Goal: Task Accomplishment & Management: Use online tool/utility

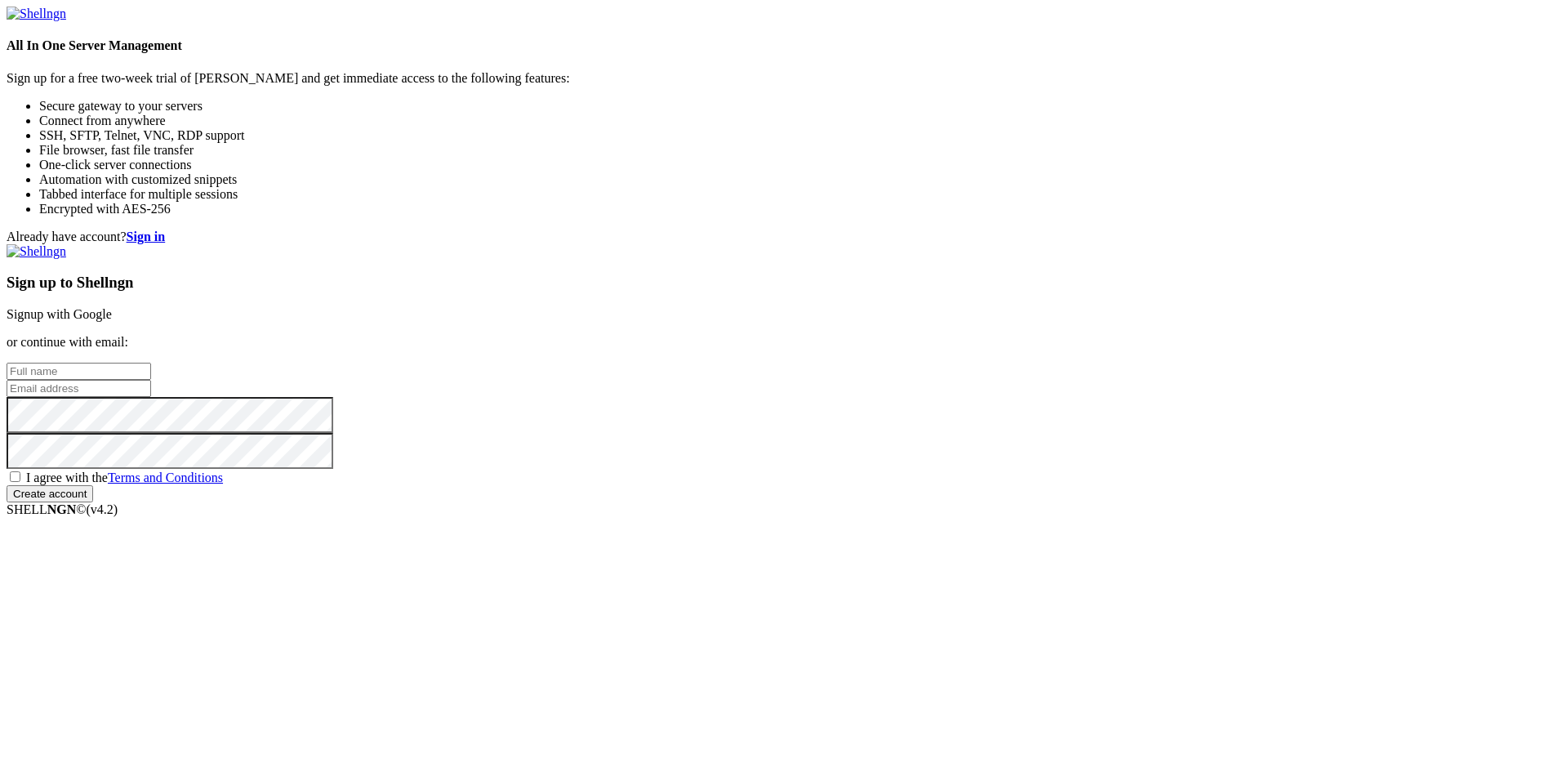
click at [112, 307] on link "Signup with Google" at bounding box center [59, 314] width 105 height 14
click at [165, 229] on strong "Sign in" at bounding box center [147, 236] width 39 height 14
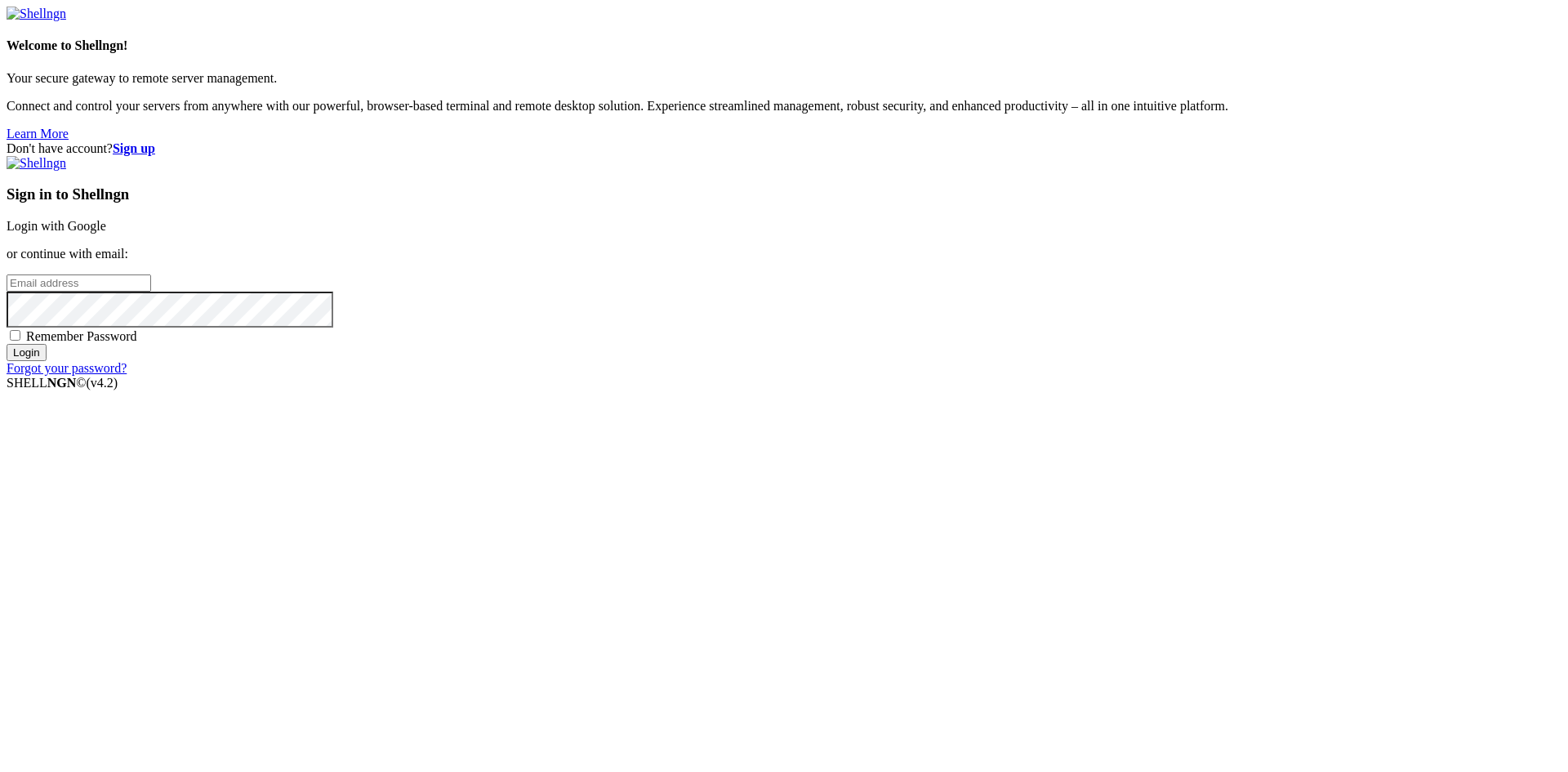
click at [106, 232] on link "Login with Google" at bounding box center [56, 225] width 99 height 14
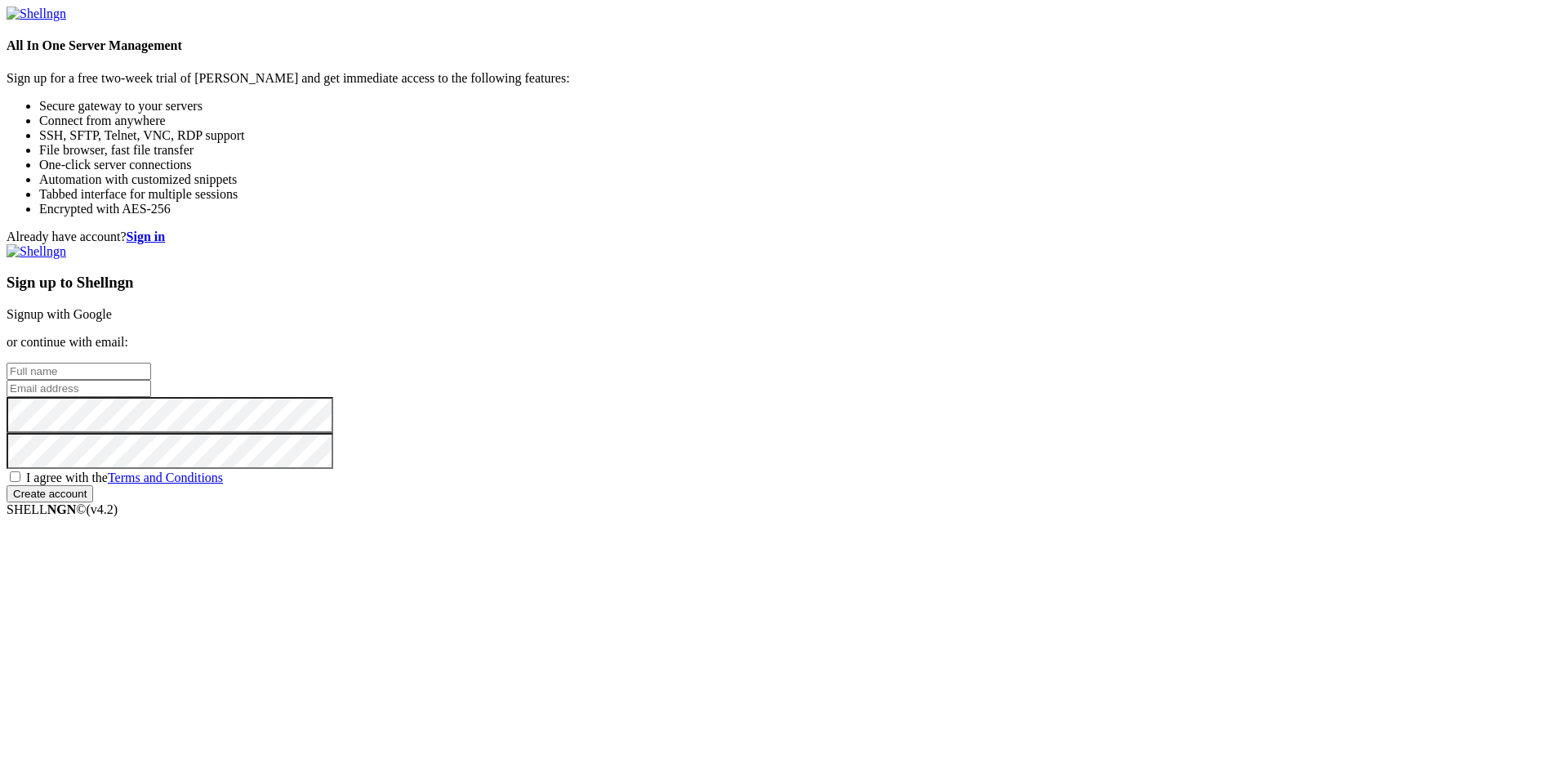
click at [112, 307] on link "Signup with Google" at bounding box center [59, 314] width 105 height 14
click at [165, 229] on strong "Sign in" at bounding box center [147, 236] width 39 height 14
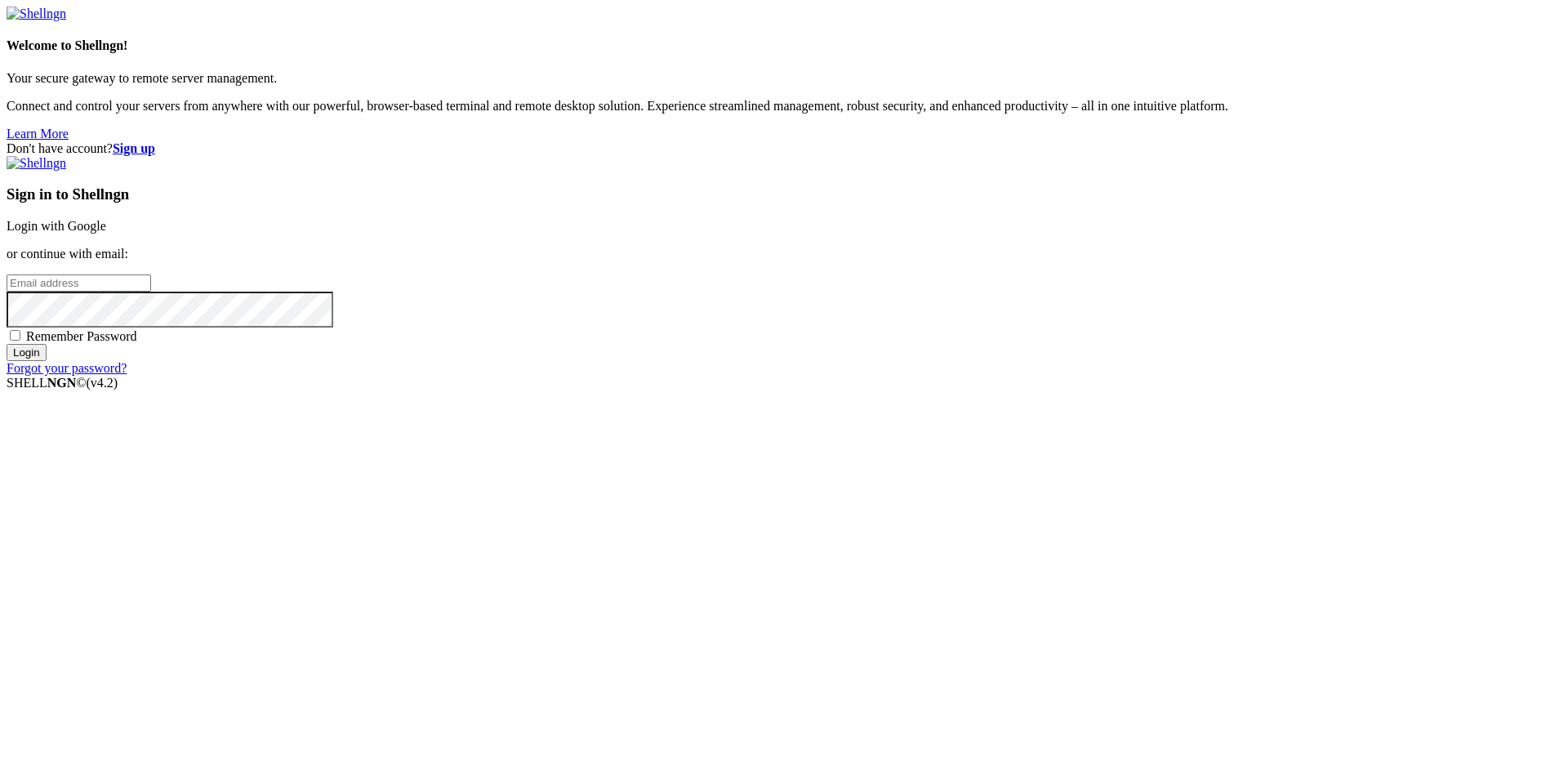
click at [156, 142] on strong "Sign up" at bounding box center [134, 149] width 42 height 14
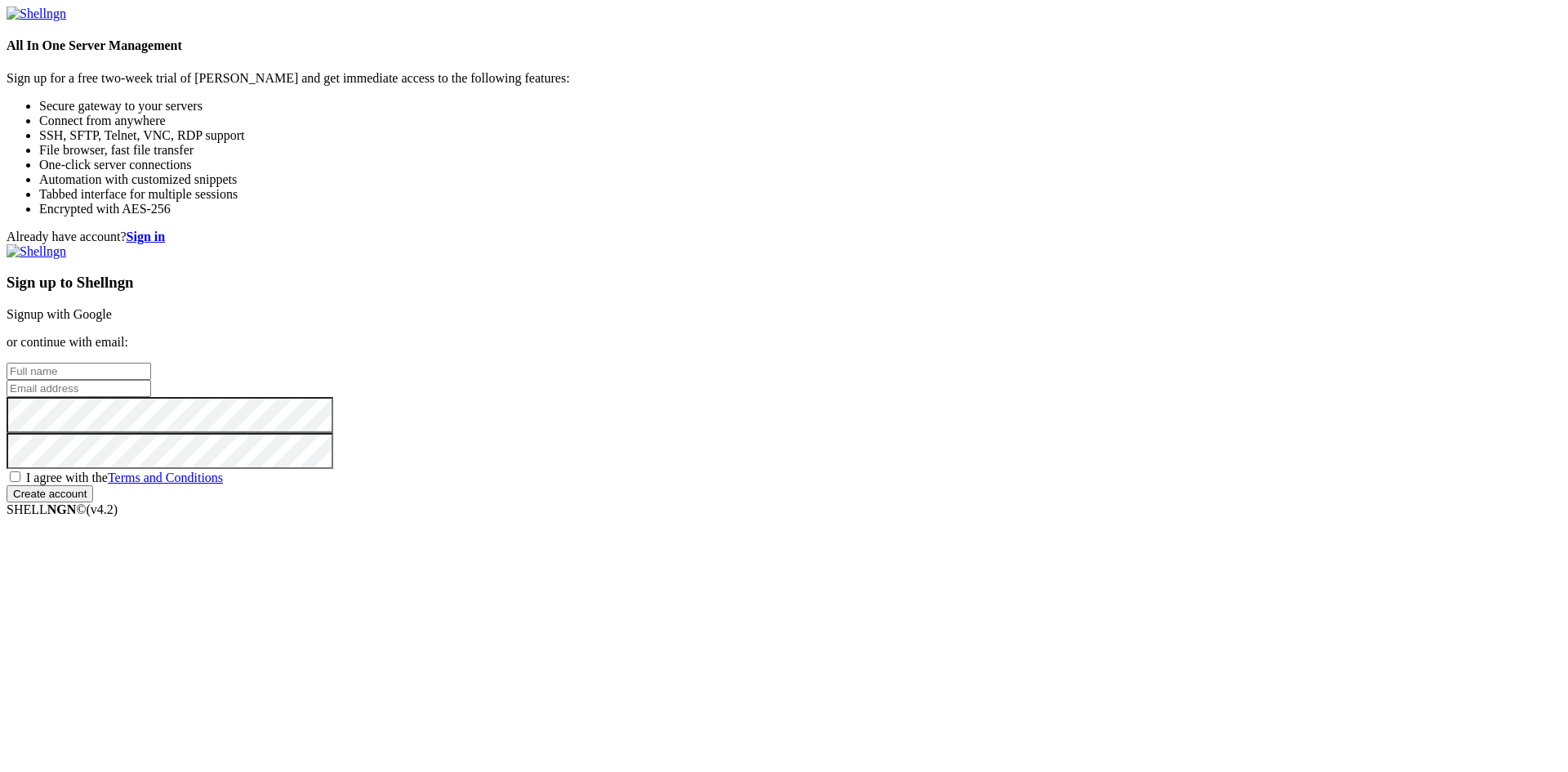
click at [112, 307] on link "Signup with Google" at bounding box center [59, 314] width 105 height 14
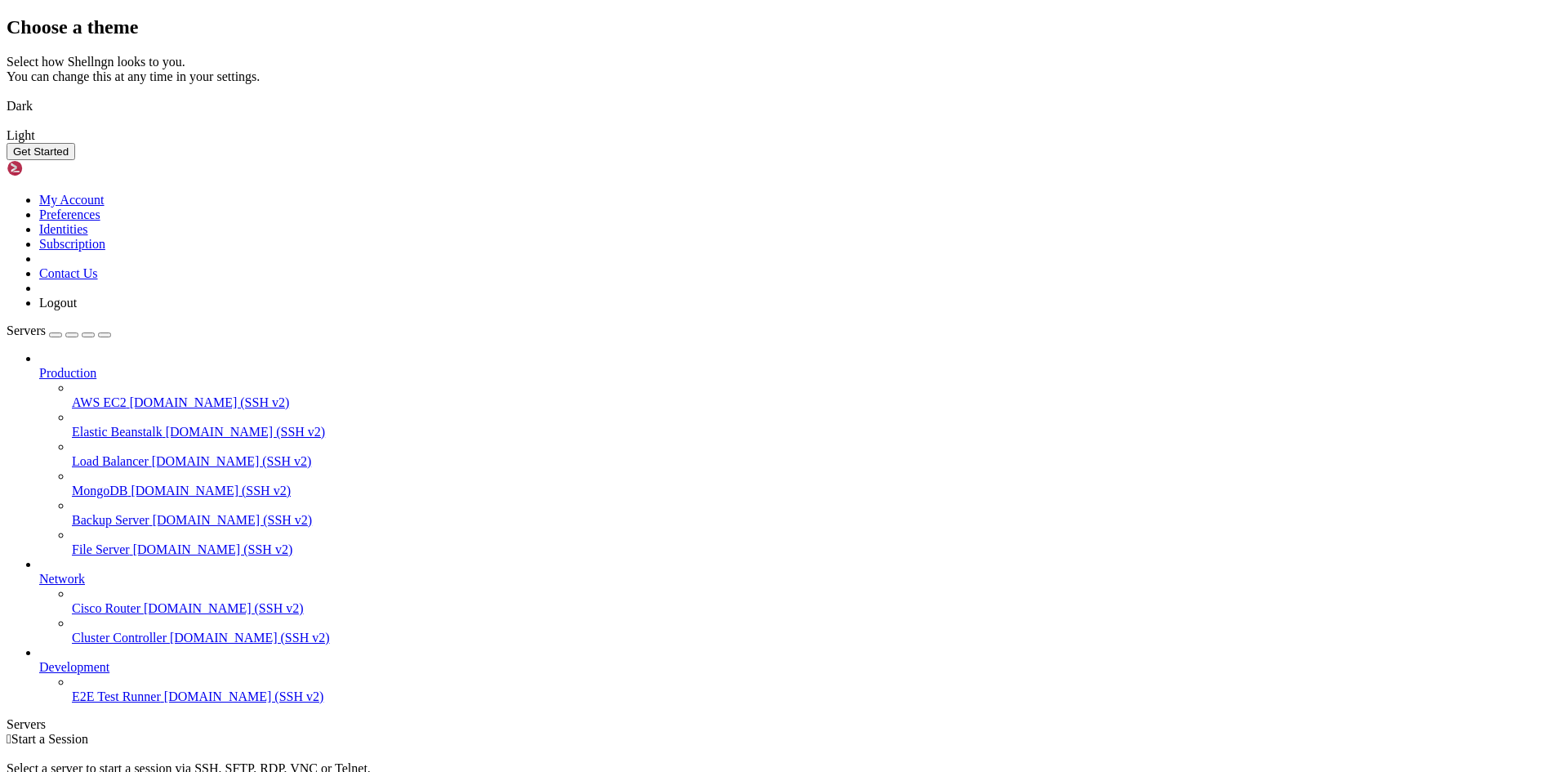
click at [7, 125] on img at bounding box center [7, 125] width 0 height 0
click at [75, 161] on button "Get Started" at bounding box center [41, 151] width 69 height 17
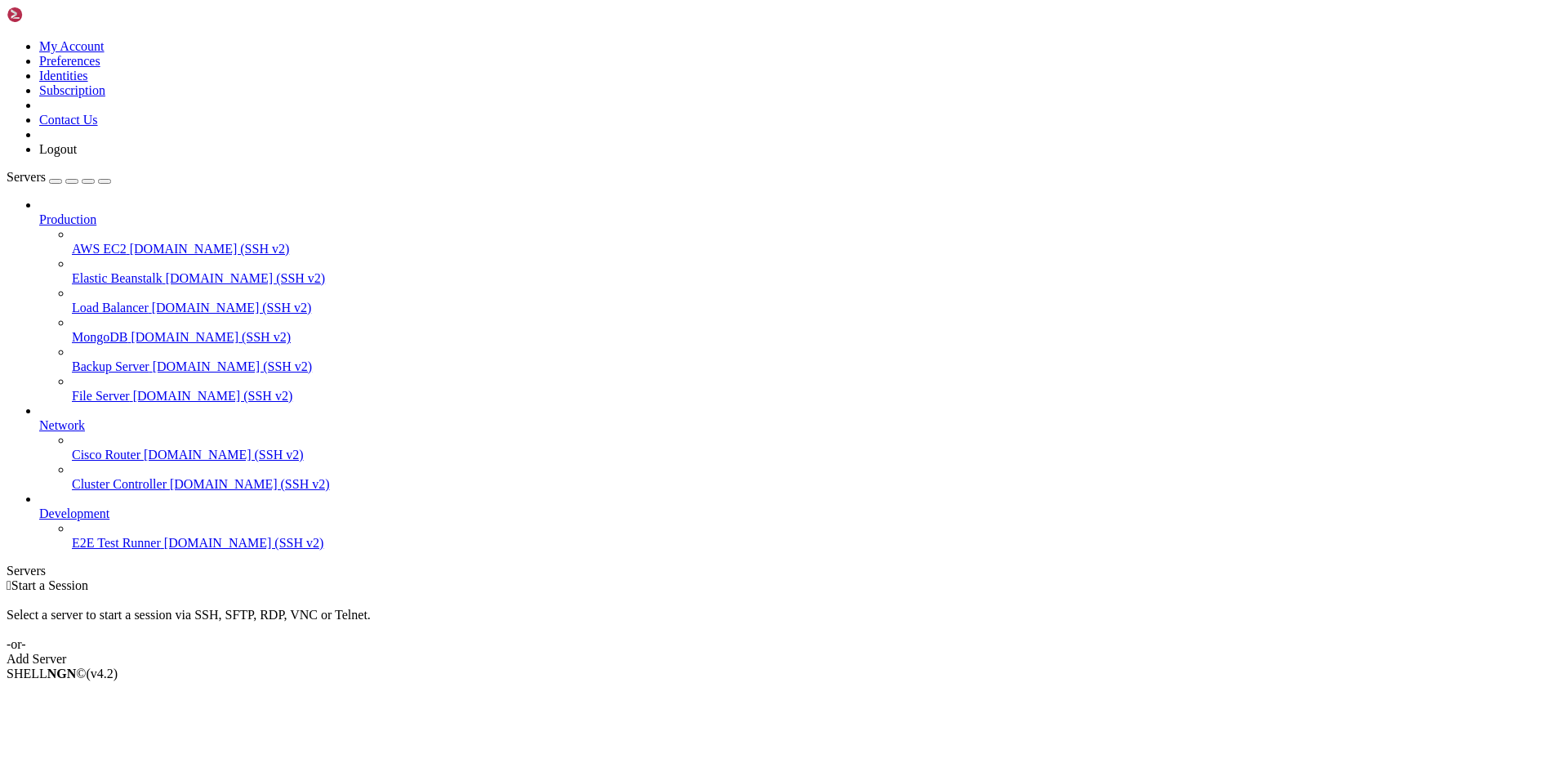
click at [921, 652] on link "Add Server" at bounding box center [784, 659] width 1555 height 15
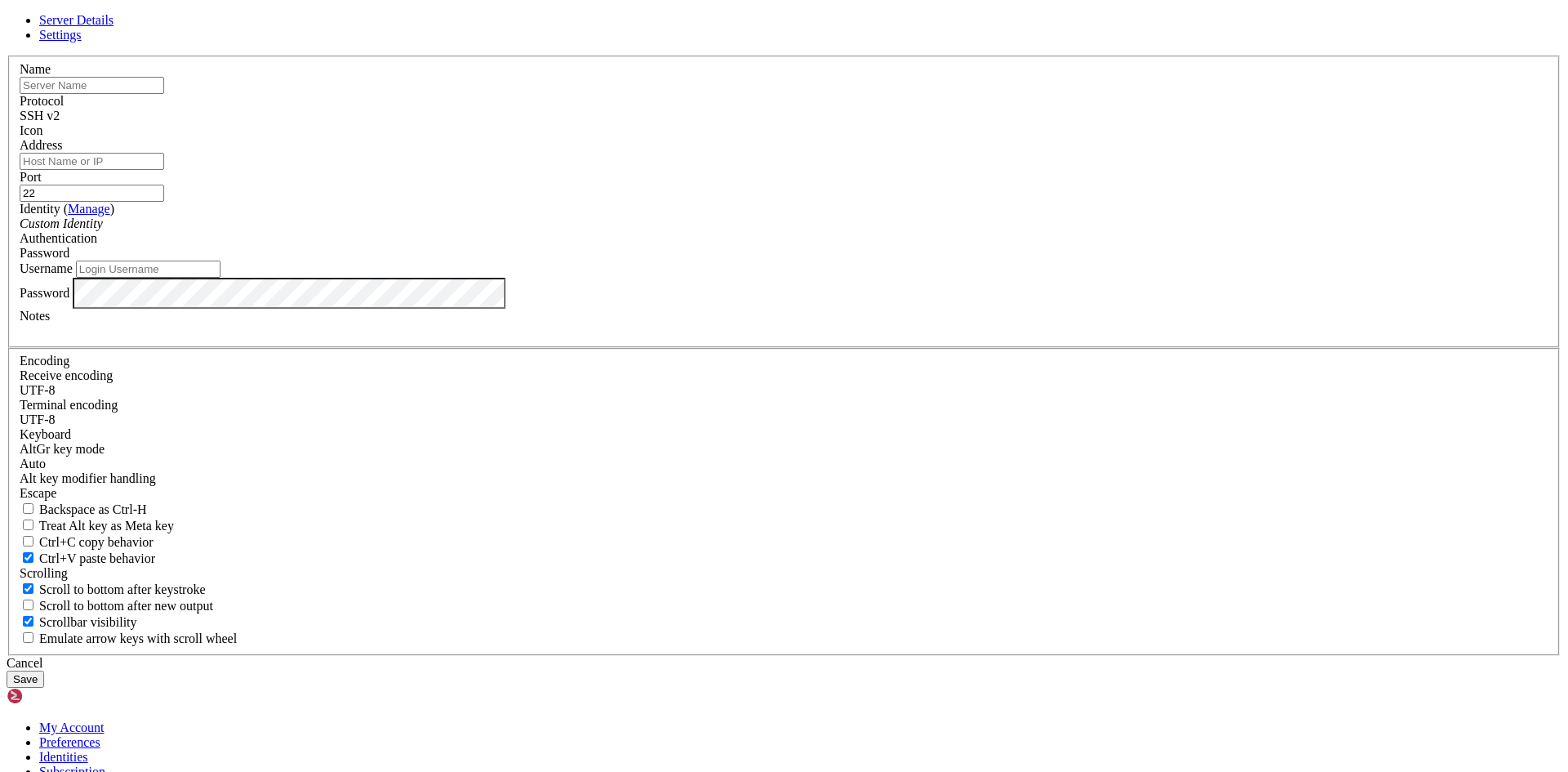
click at [908, 656] on div "Cancel" at bounding box center [784, 663] width 1555 height 15
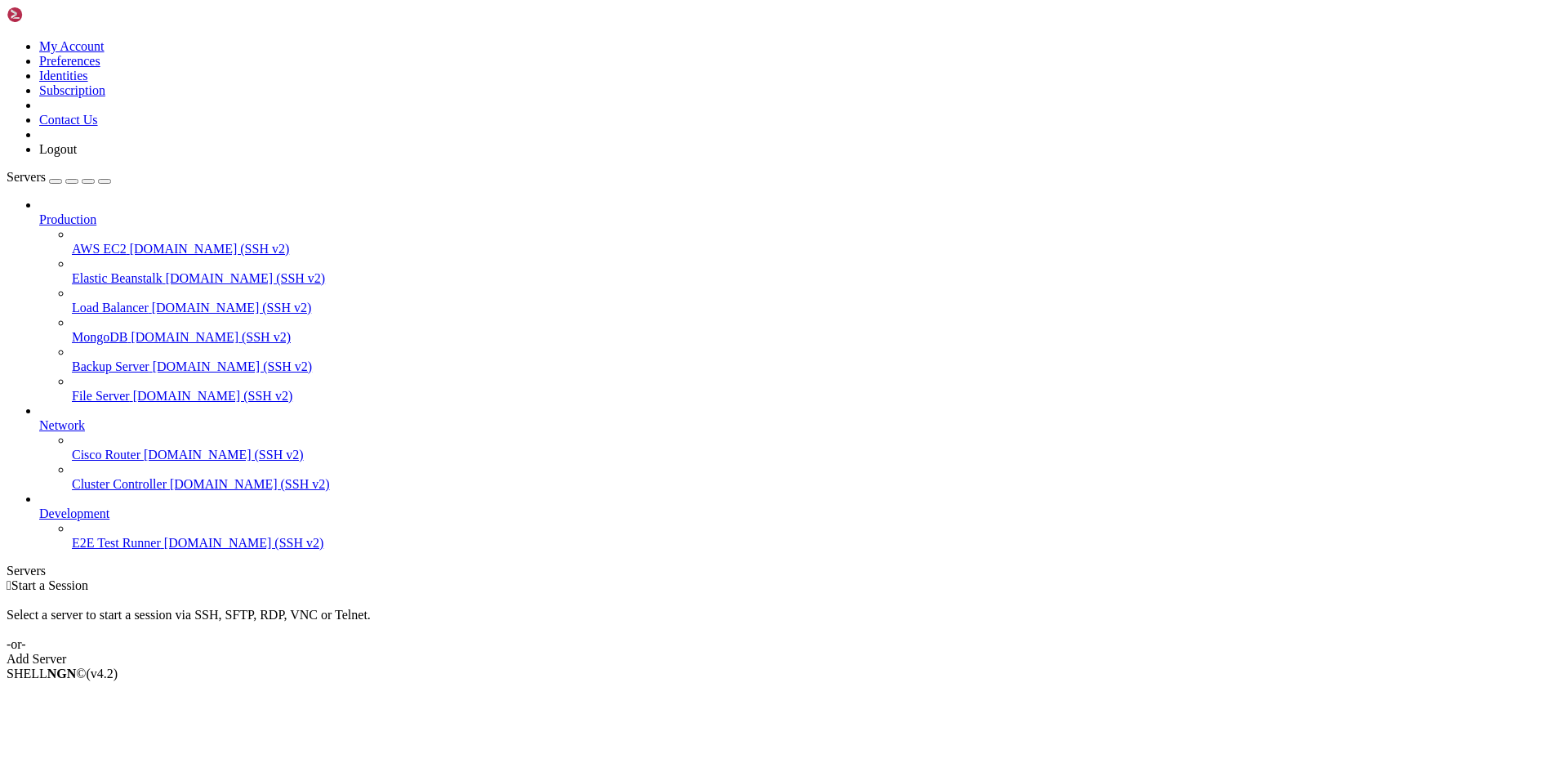
click at [443, 578] on div " Start a Session Select a server to start a session via SSH, SFTP, RDP, VNC or…" at bounding box center [784, 622] width 1555 height 89
click at [385, 578] on div " Start a Session Select a server to start a session via SSH, SFTP, RDP, VNC or…" at bounding box center [784, 622] width 1555 height 89
click at [883, 652] on div "Add Server" at bounding box center [784, 659] width 1555 height 15
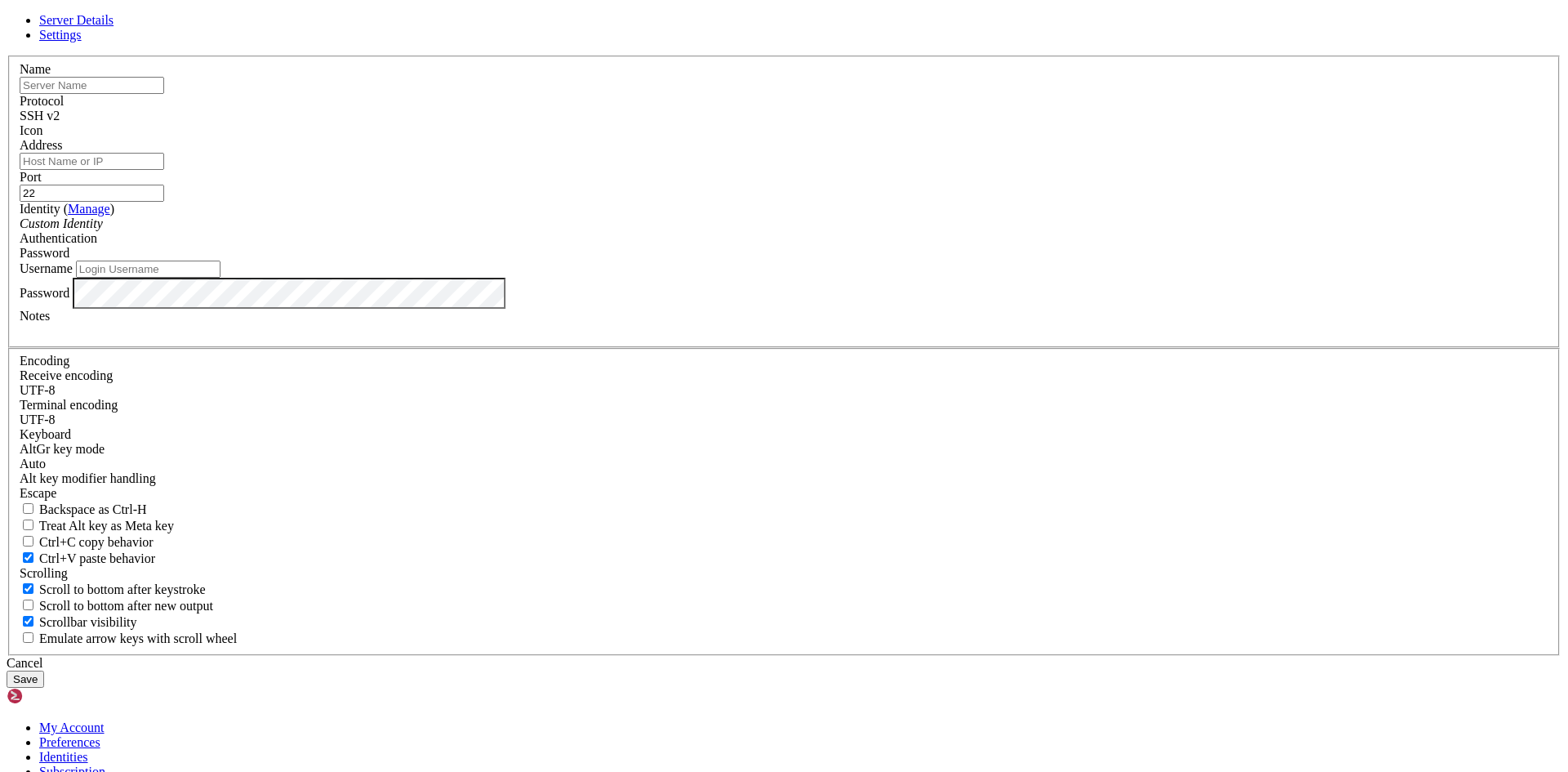
click at [164, 94] on input "text" at bounding box center [92, 85] width 145 height 17
click at [82, 41] on link "Settings" at bounding box center [60, 34] width 42 height 14
click at [113, 27] on span "Server Details" at bounding box center [77, 20] width 75 height 14
click at [1086, 367] on div "Server Details Settings Name Protocol SSH v2 Icon" at bounding box center [784, 350] width 1555 height 675
